Goal: Navigation & Orientation: Find specific page/section

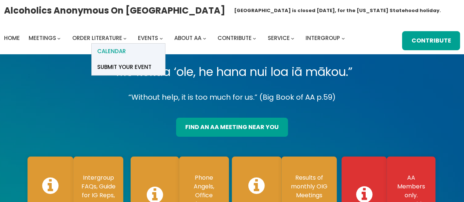
click at [125, 50] on span "Calendar" at bounding box center [111, 51] width 29 height 10
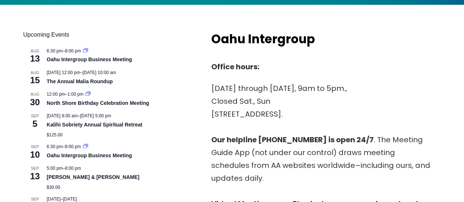
scroll to position [320, 0]
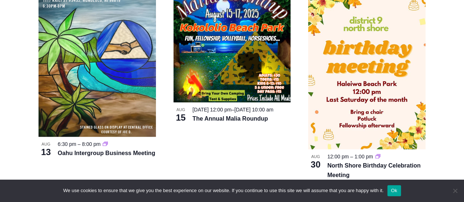
scroll to position [260, 0]
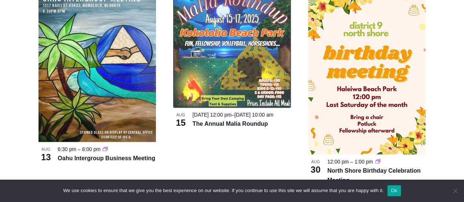
click at [227, 30] on img at bounding box center [231, 48] width 117 height 117
